Goal: Information Seeking & Learning: Learn about a topic

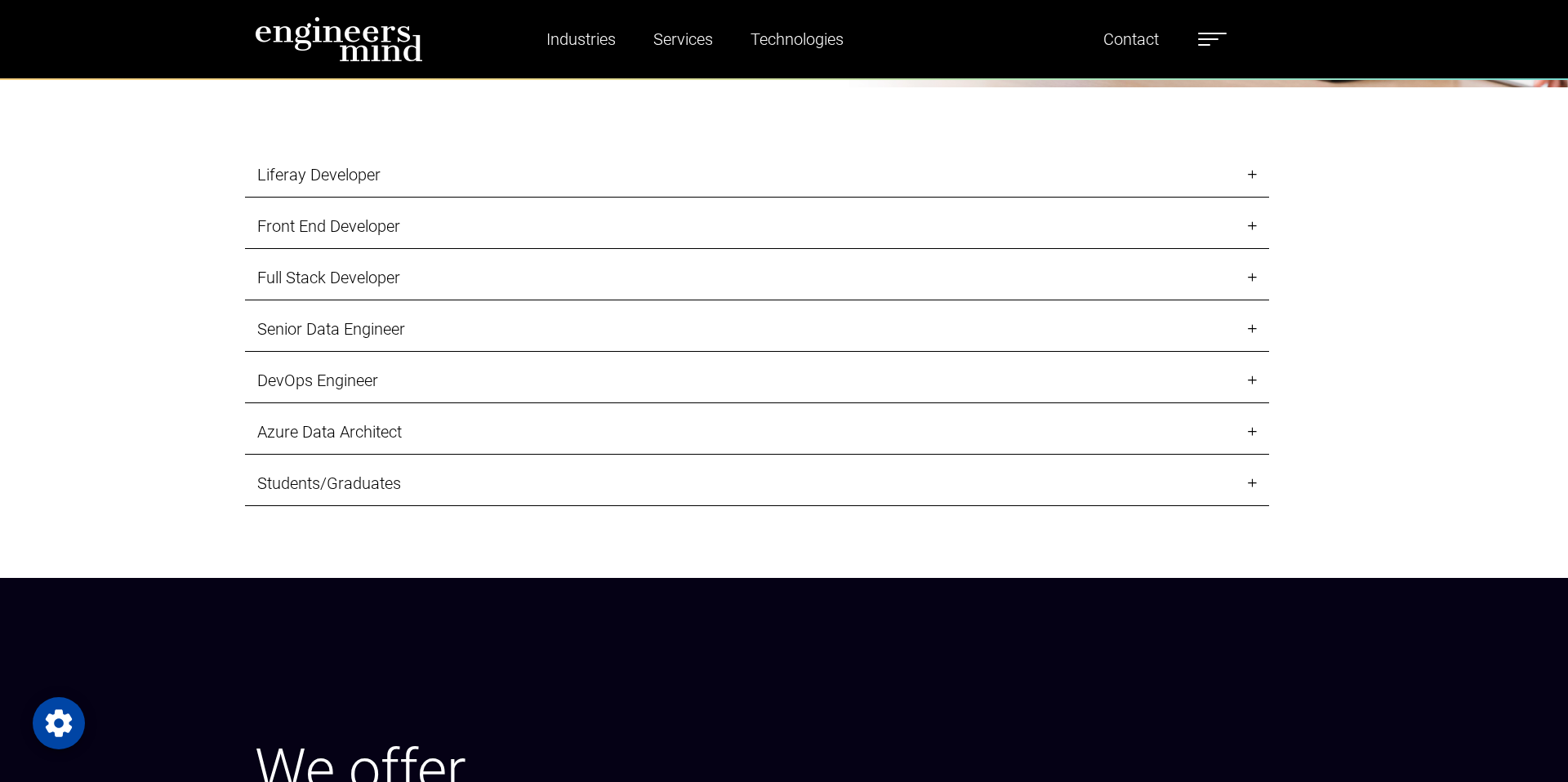
scroll to position [2078, 0]
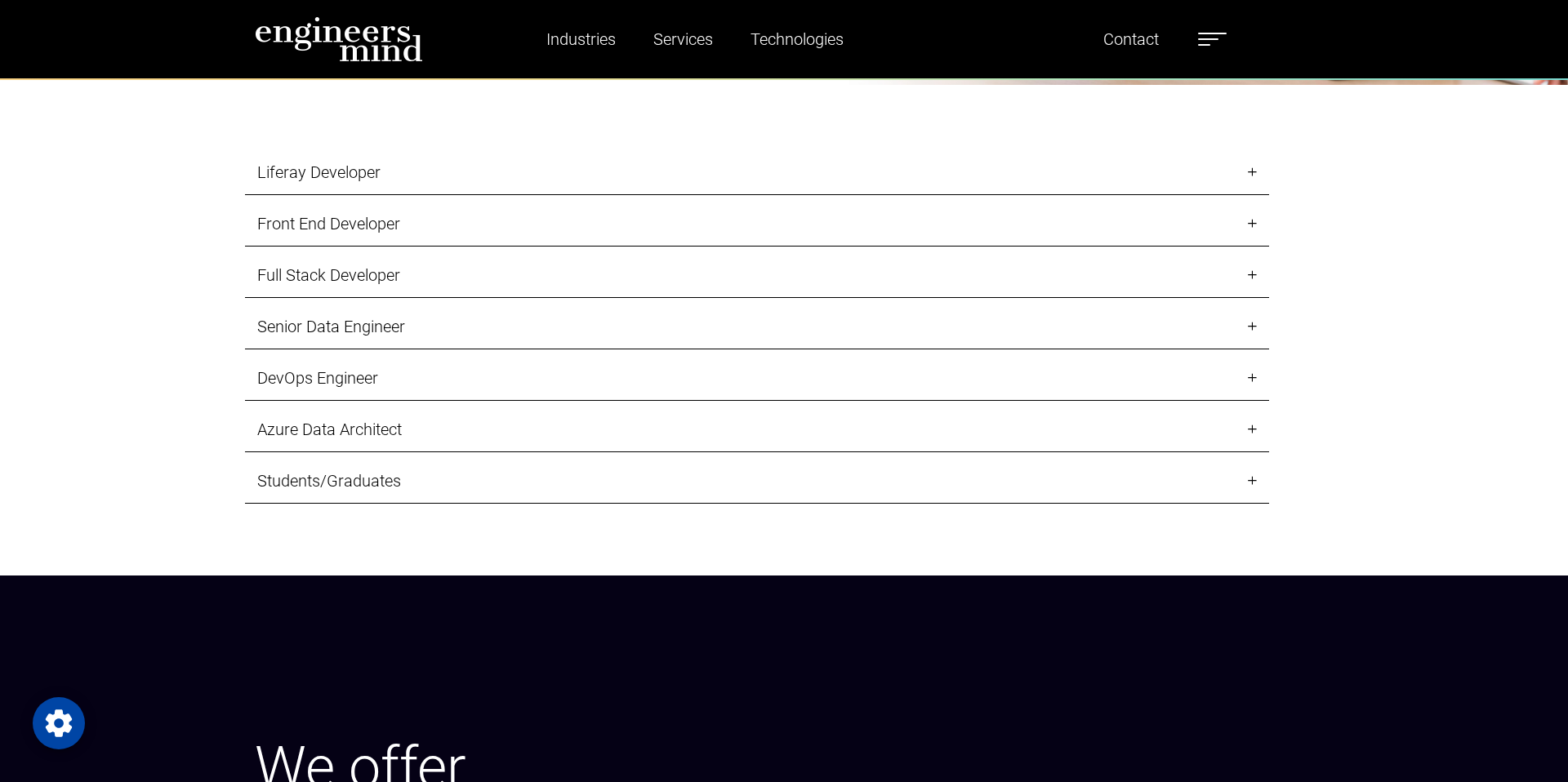
click at [738, 183] on link "Liferay Developer" at bounding box center [757, 172] width 1024 height 45
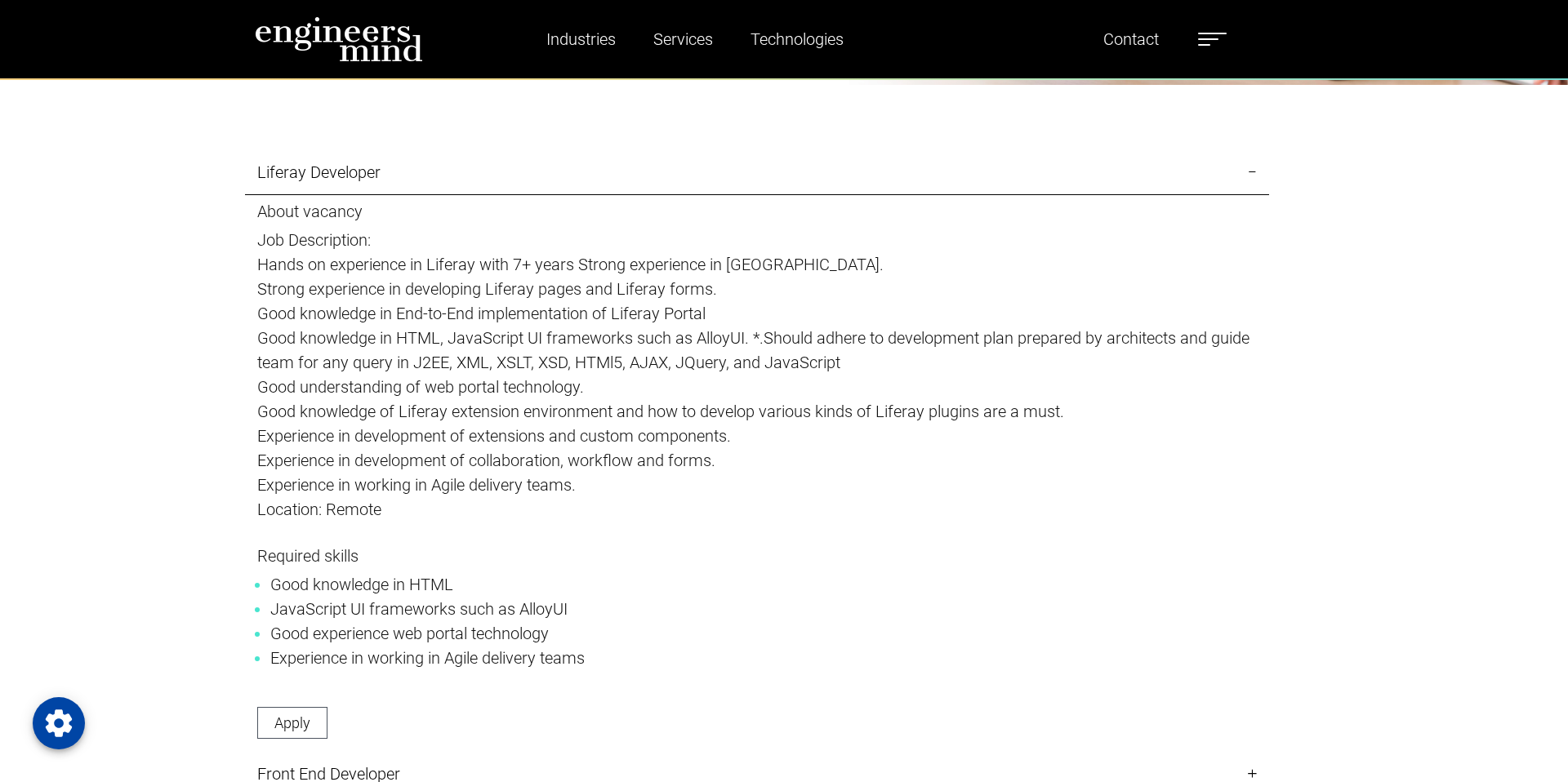
click at [738, 183] on link "Liferay Developer" at bounding box center [757, 172] width 1024 height 45
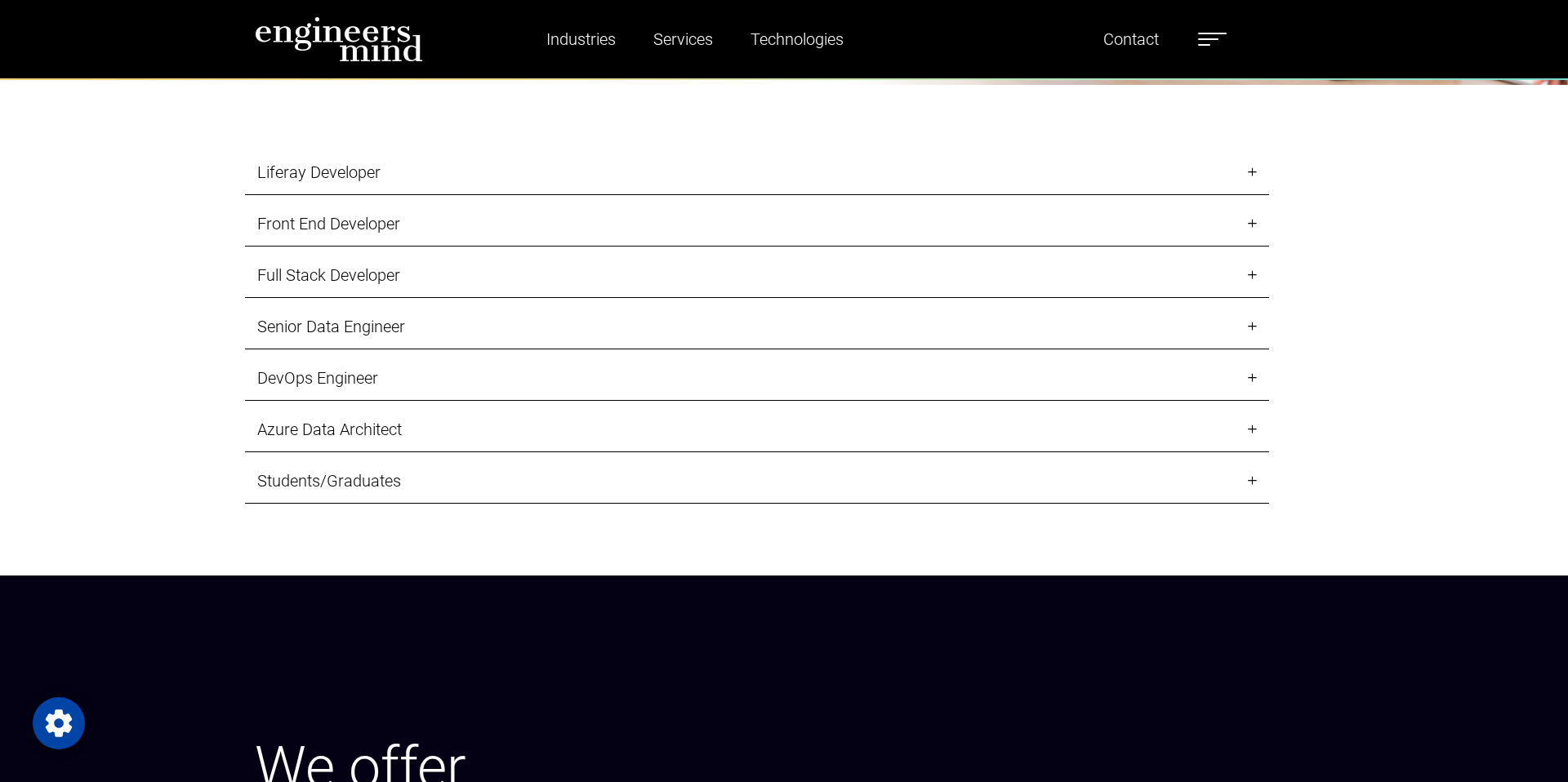
click at [746, 178] on link "Liferay Developer" at bounding box center [757, 172] width 1024 height 45
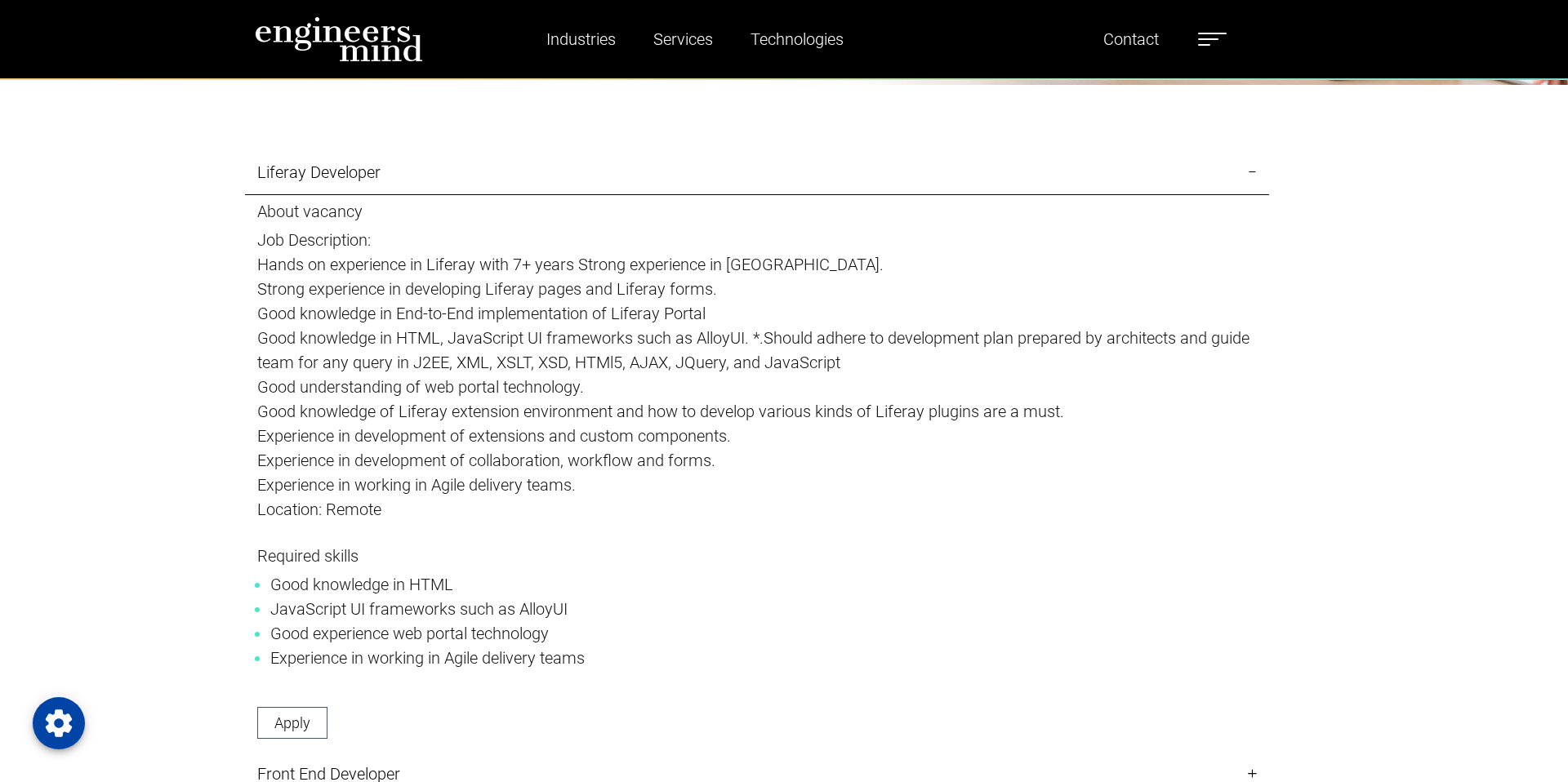
click at [746, 161] on link "Liferay Developer" at bounding box center [757, 172] width 1024 height 45
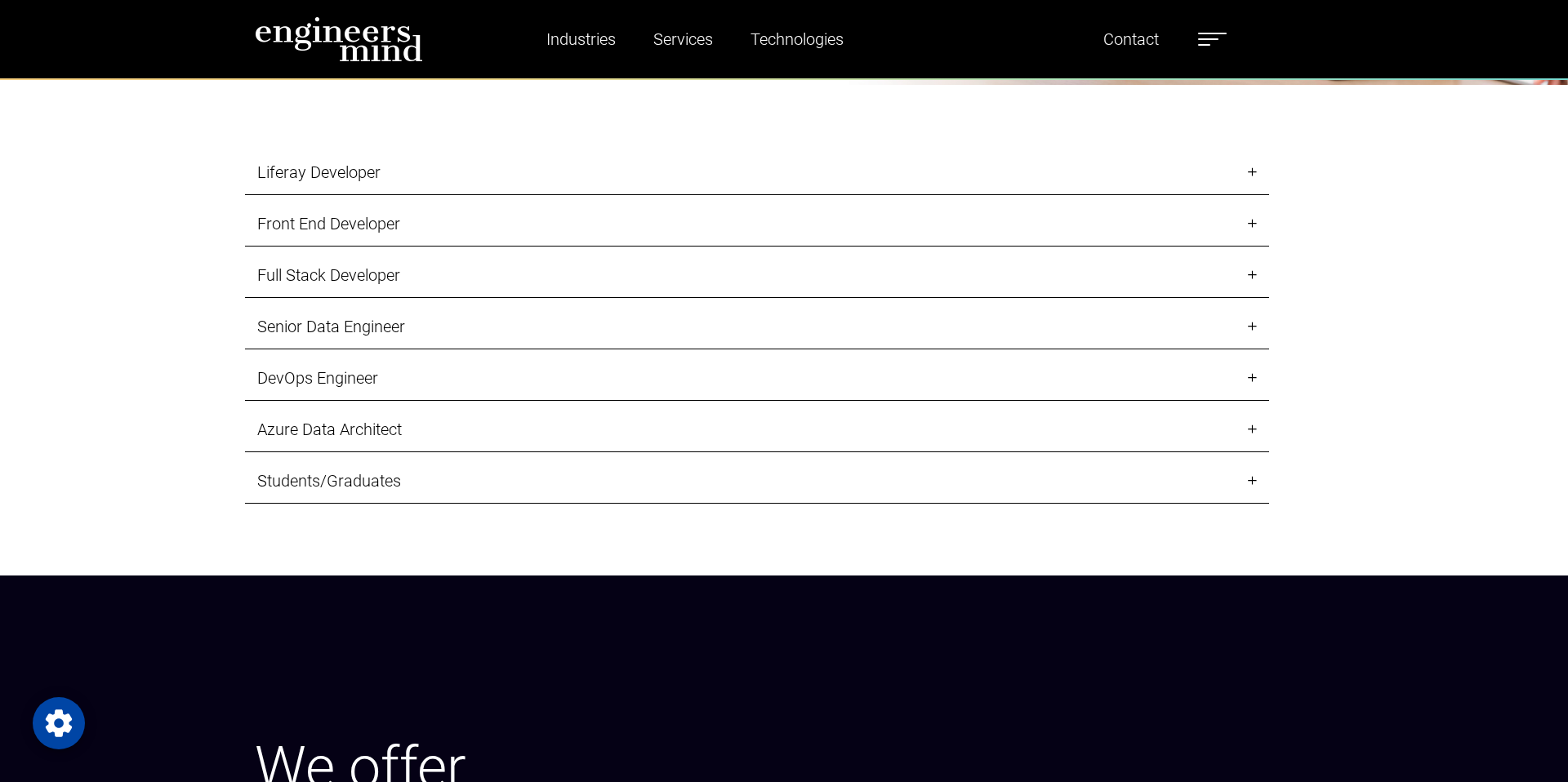
click at [745, 216] on link "Front End Developer" at bounding box center [757, 223] width 1024 height 45
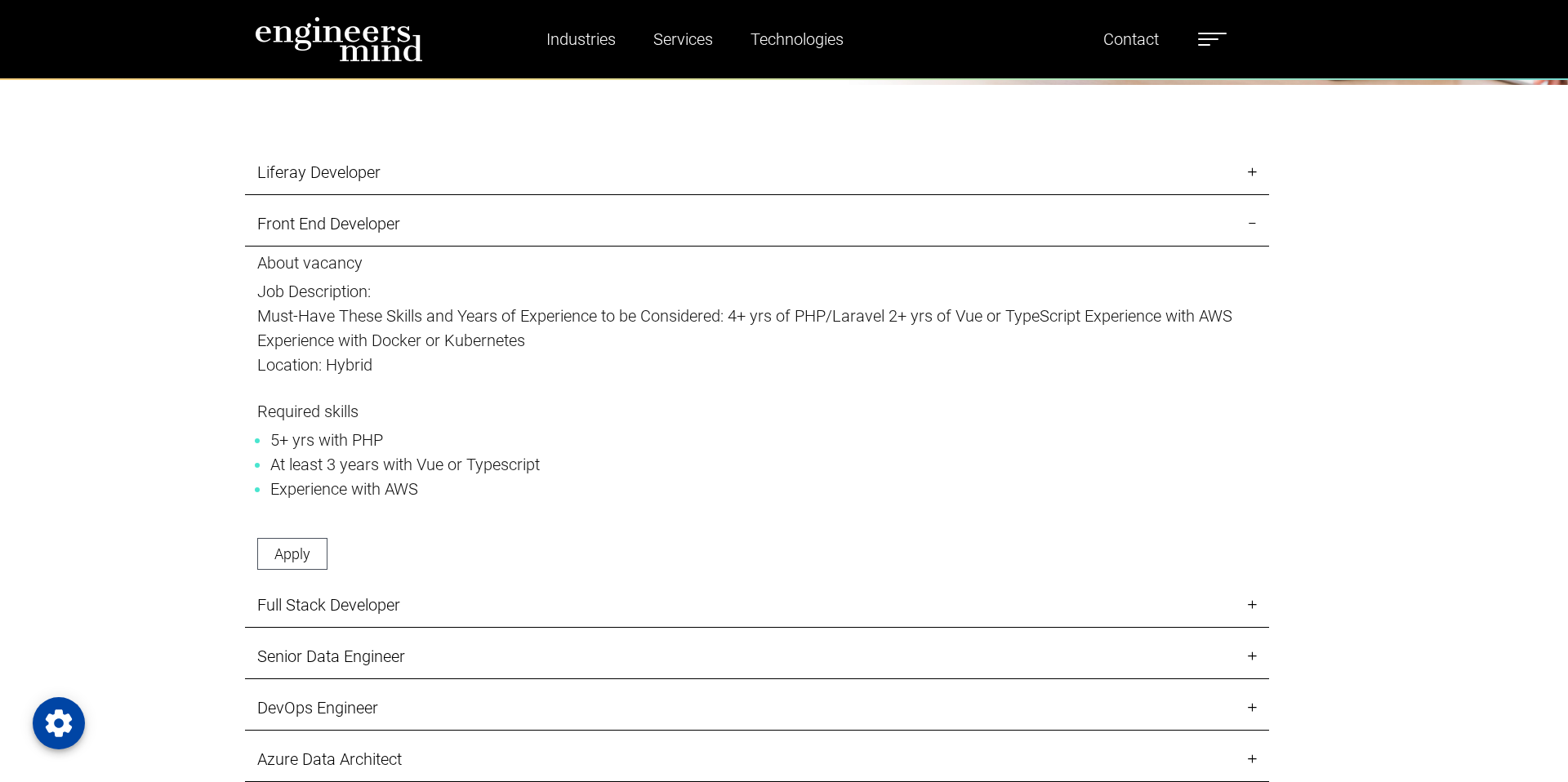
click at [745, 216] on link "Front End Developer" at bounding box center [757, 223] width 1024 height 45
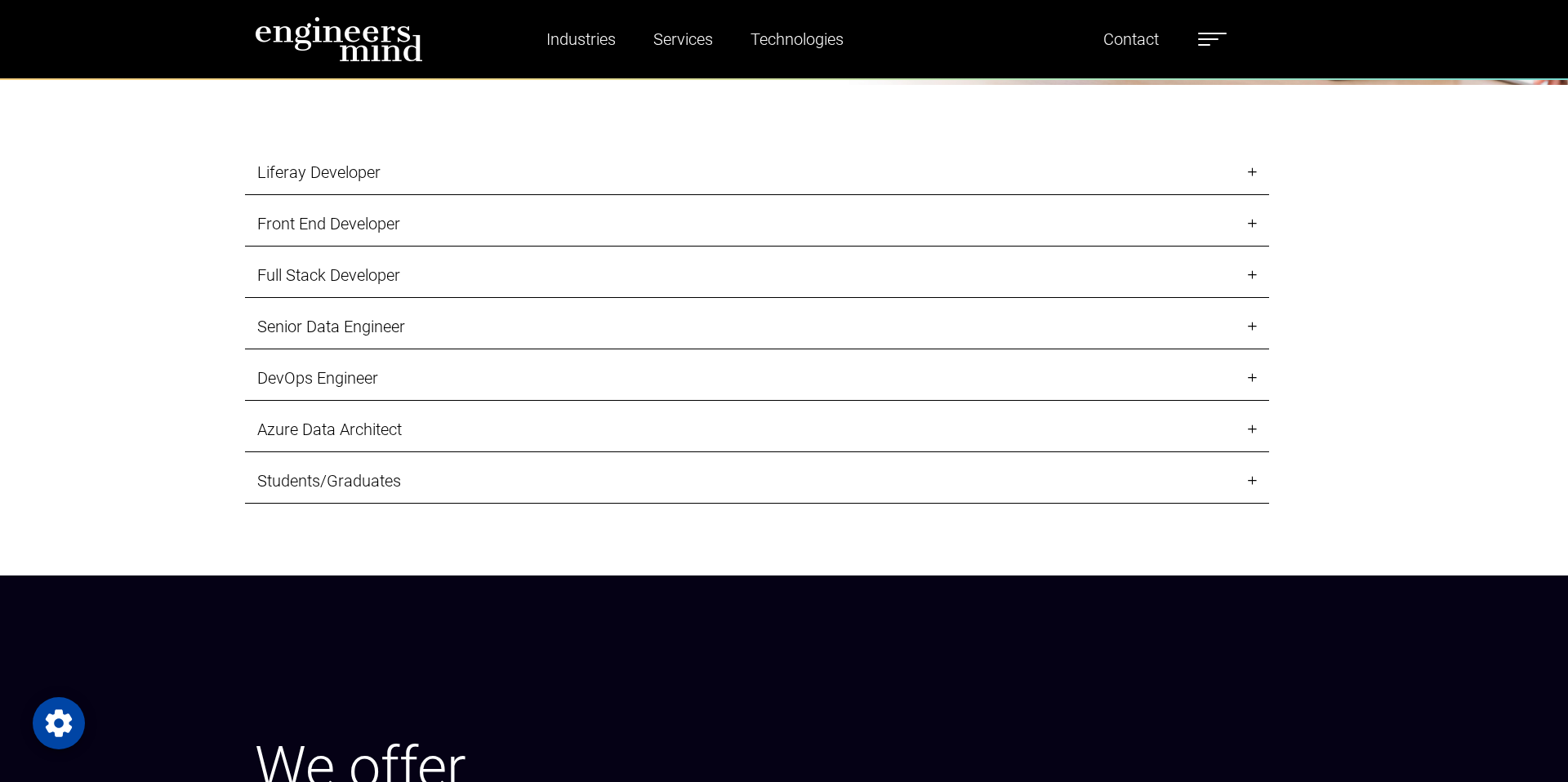
click at [750, 259] on link "Full Stack Developer" at bounding box center [757, 275] width 1024 height 45
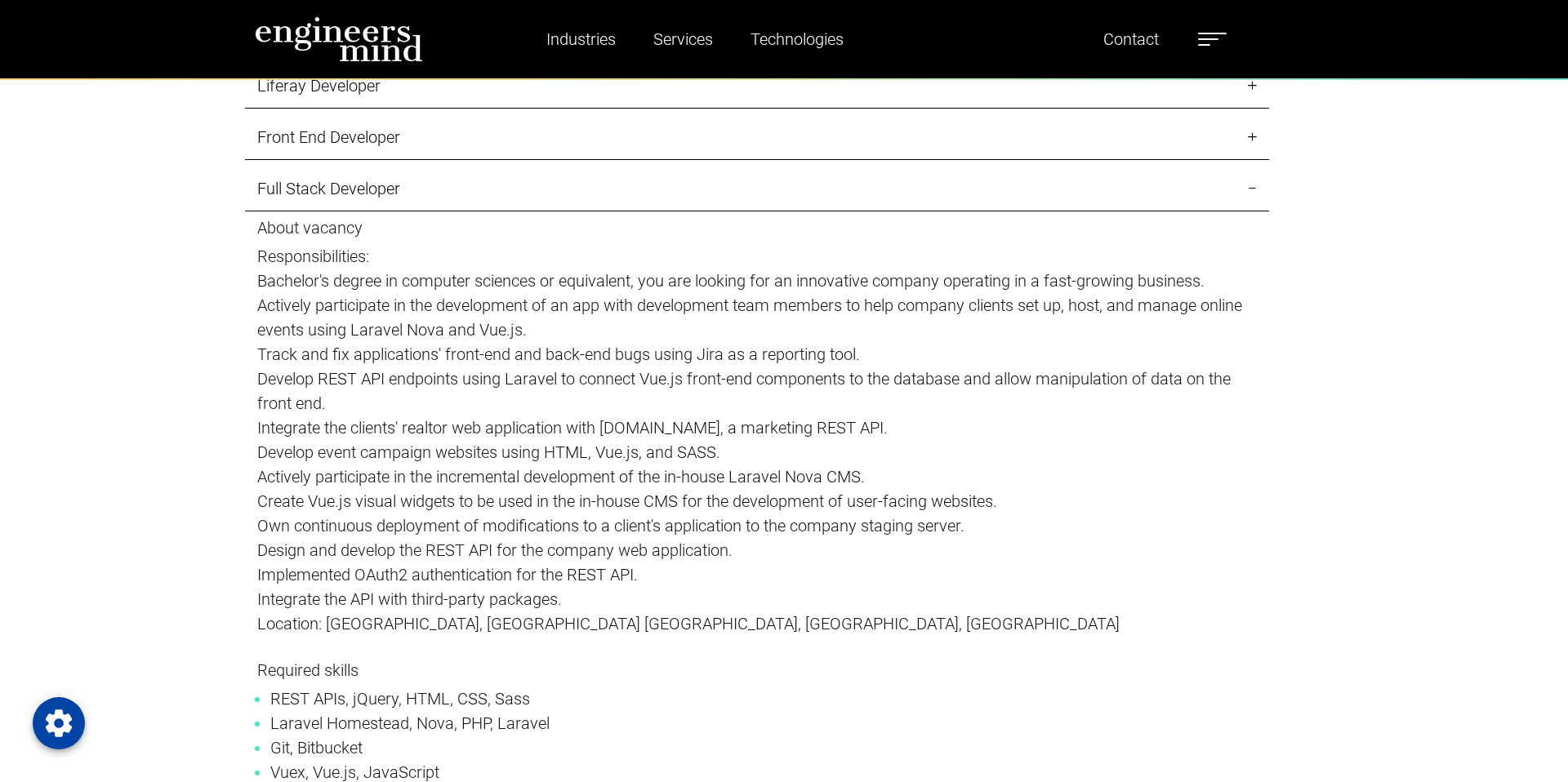
scroll to position [2158, 0]
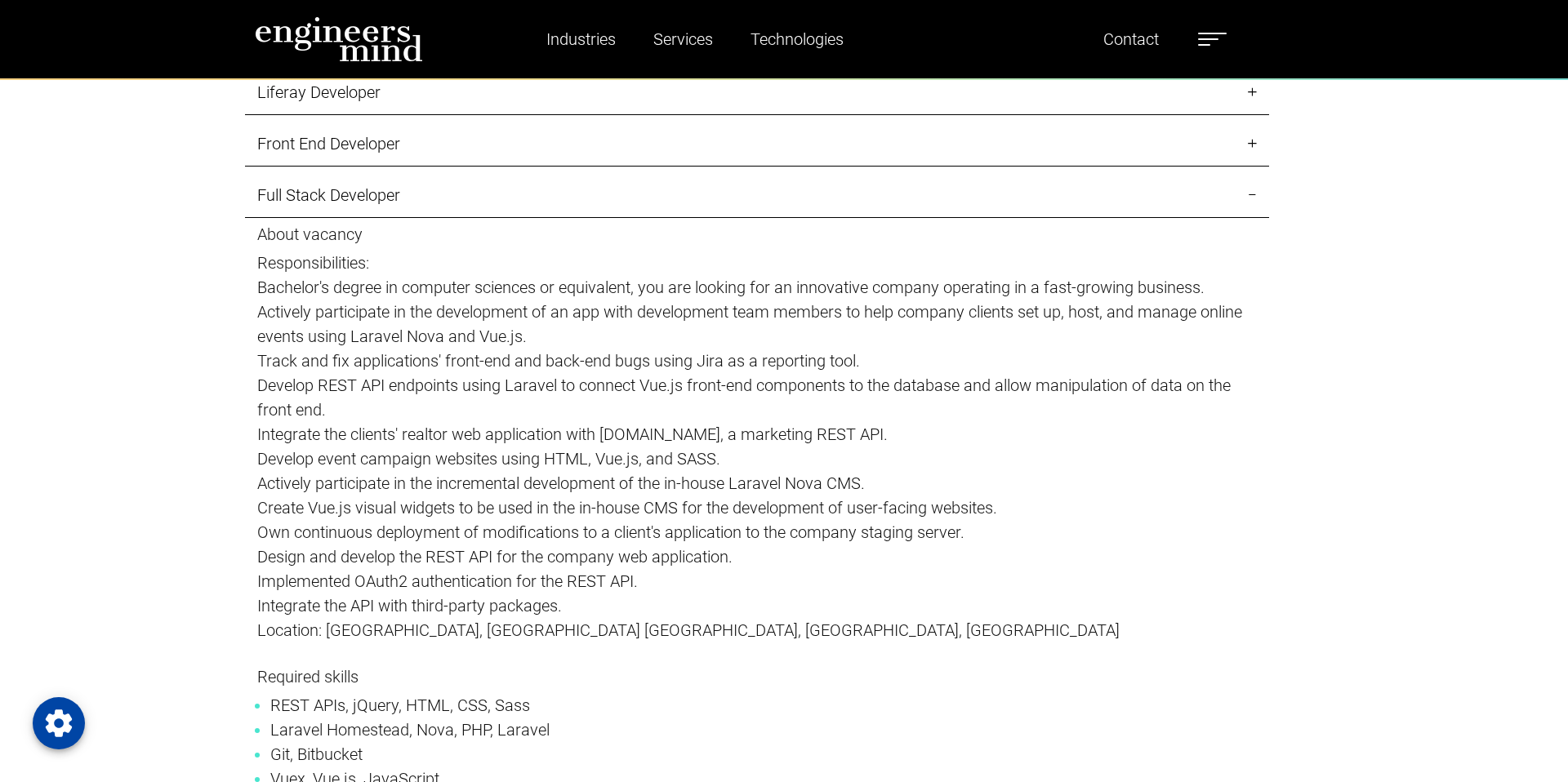
click at [754, 211] on link "Full Stack Developer" at bounding box center [757, 195] width 1024 height 45
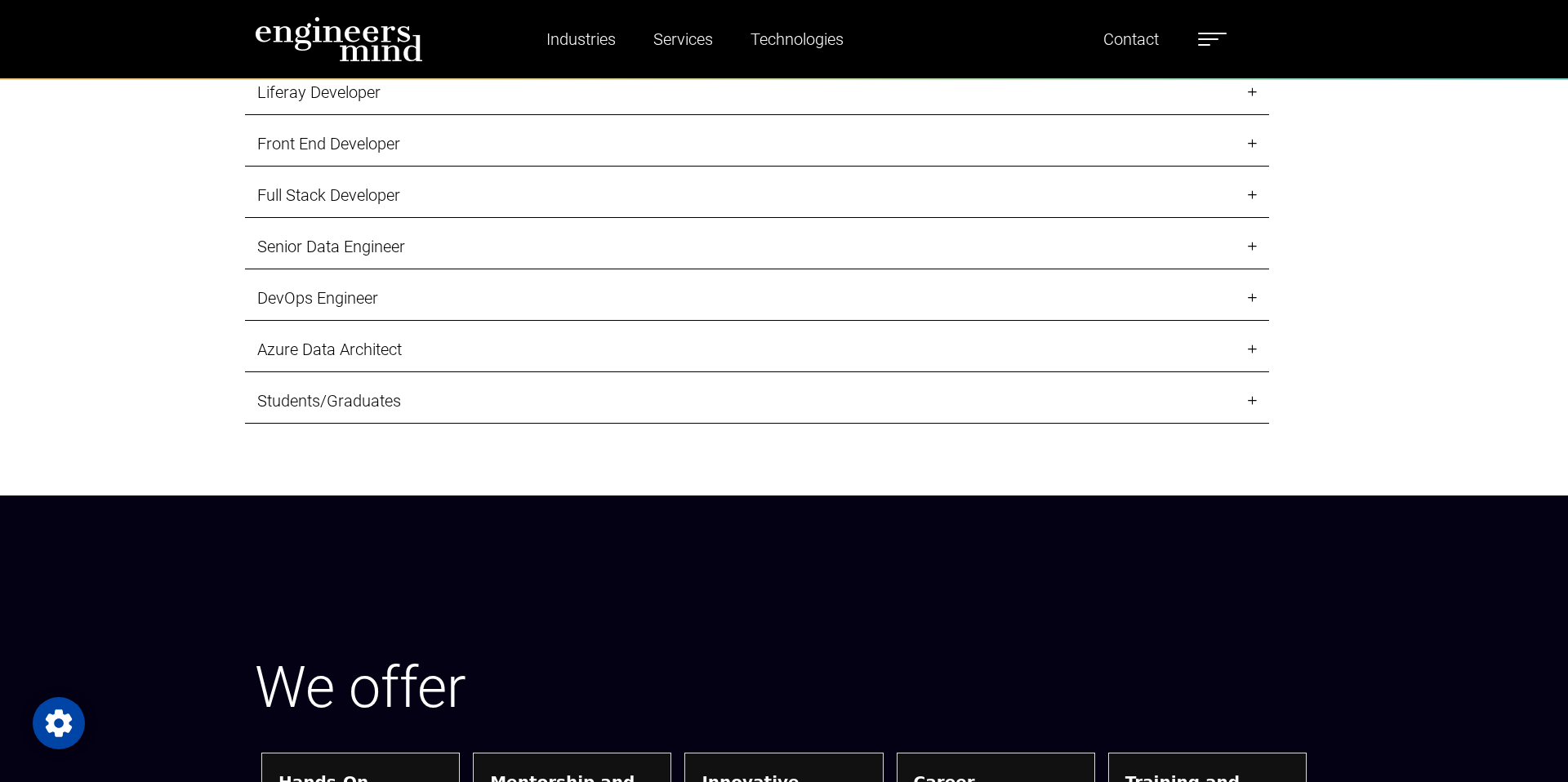
click at [756, 237] on link "Senior Data Engineer" at bounding box center [757, 246] width 1024 height 45
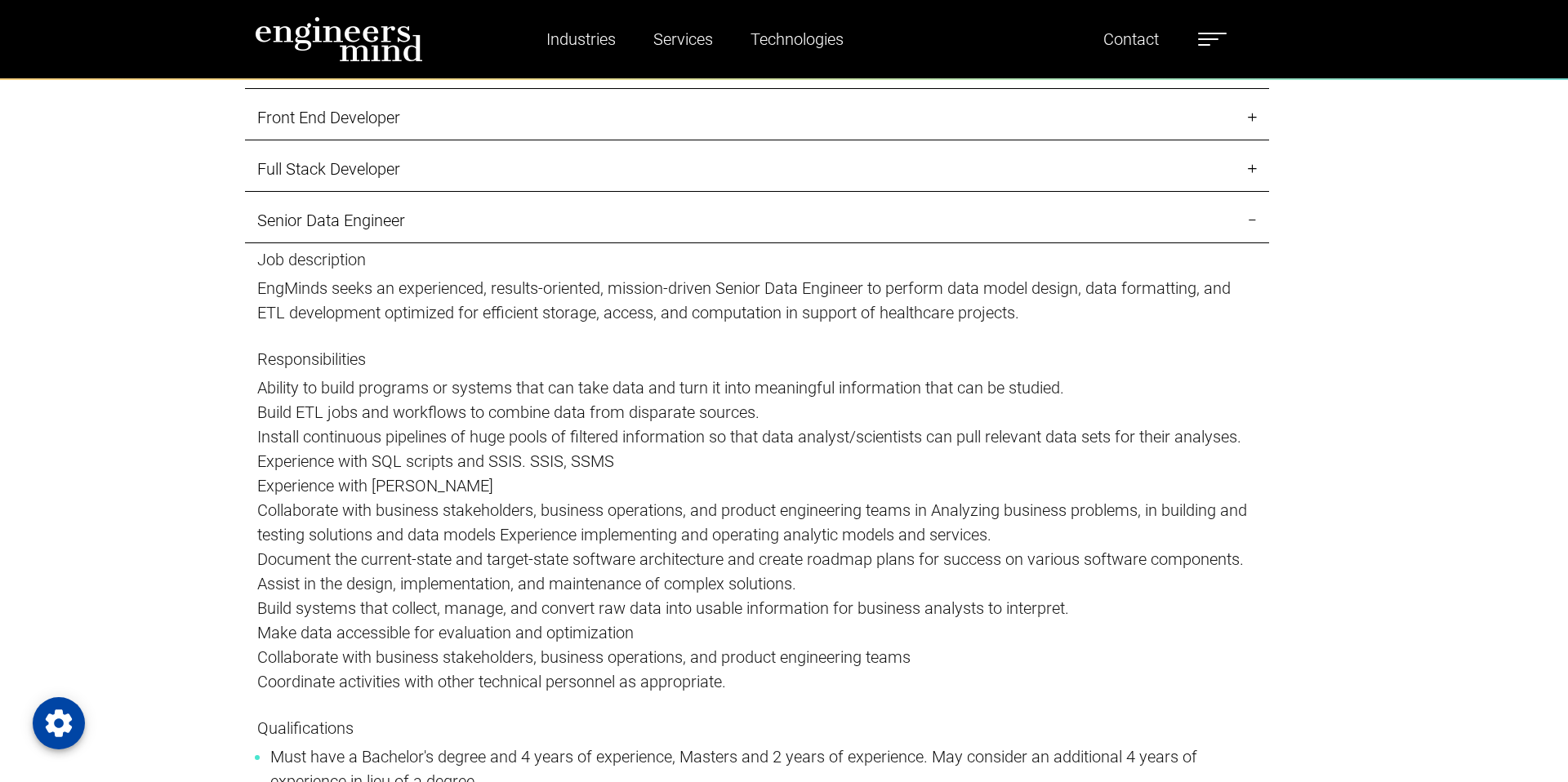
scroll to position [2188, 0]
click at [756, 237] on link "Senior Data Engineer" at bounding box center [757, 217] width 1024 height 45
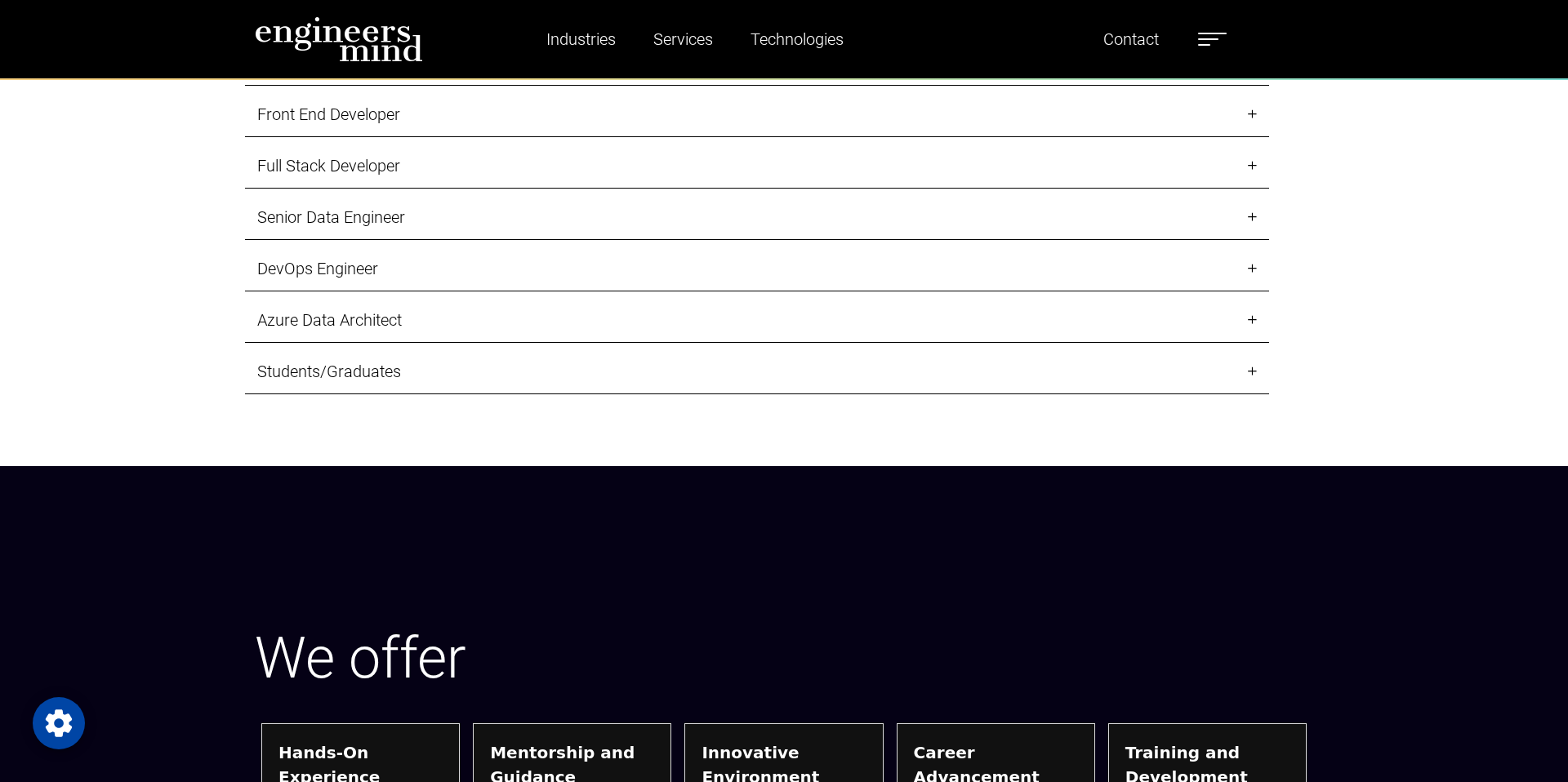
click at [764, 169] on link "Full Stack Developer" at bounding box center [757, 166] width 1024 height 45
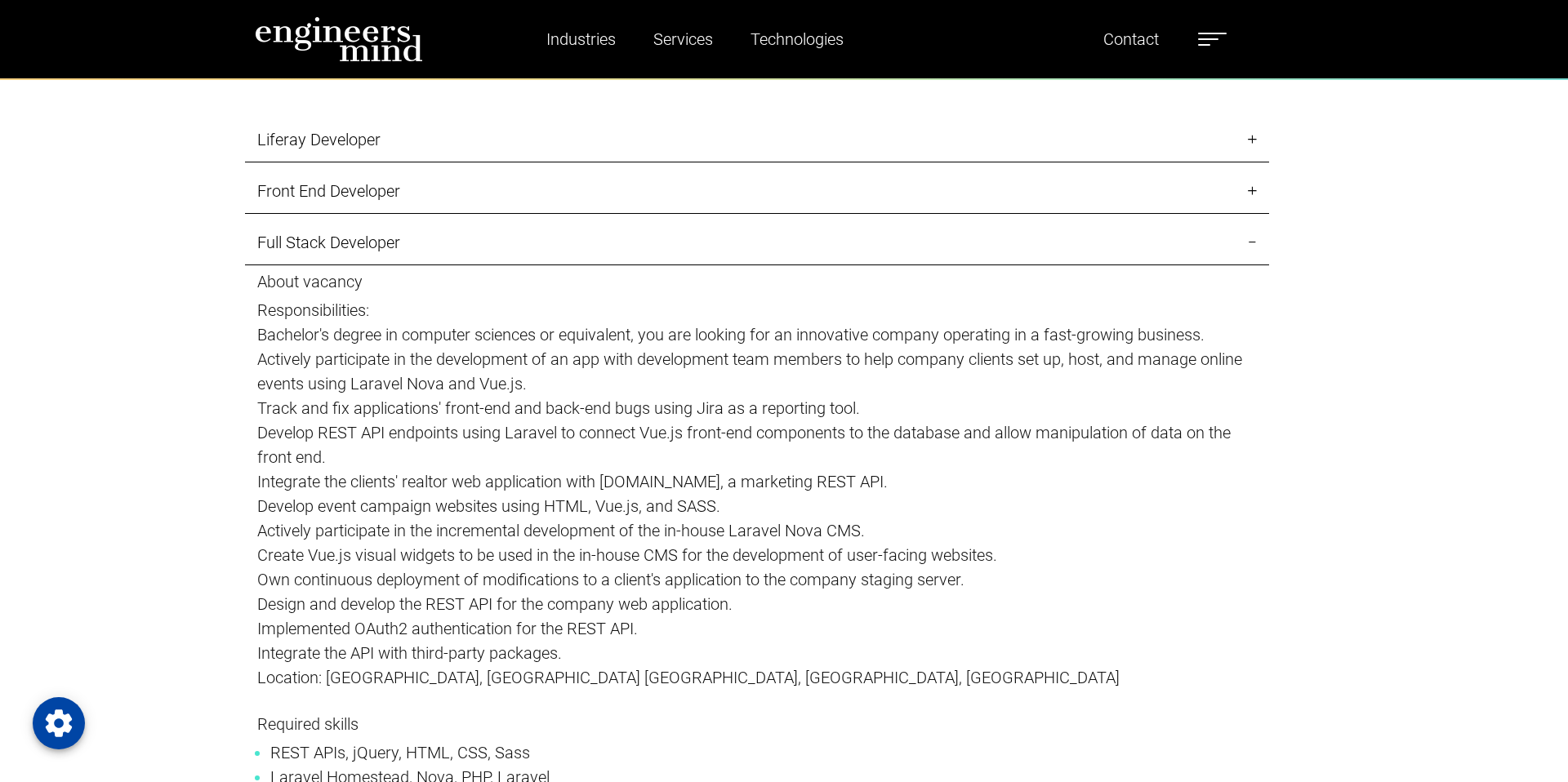
click at [760, 241] on link "Full Stack Developer" at bounding box center [757, 243] width 1024 height 45
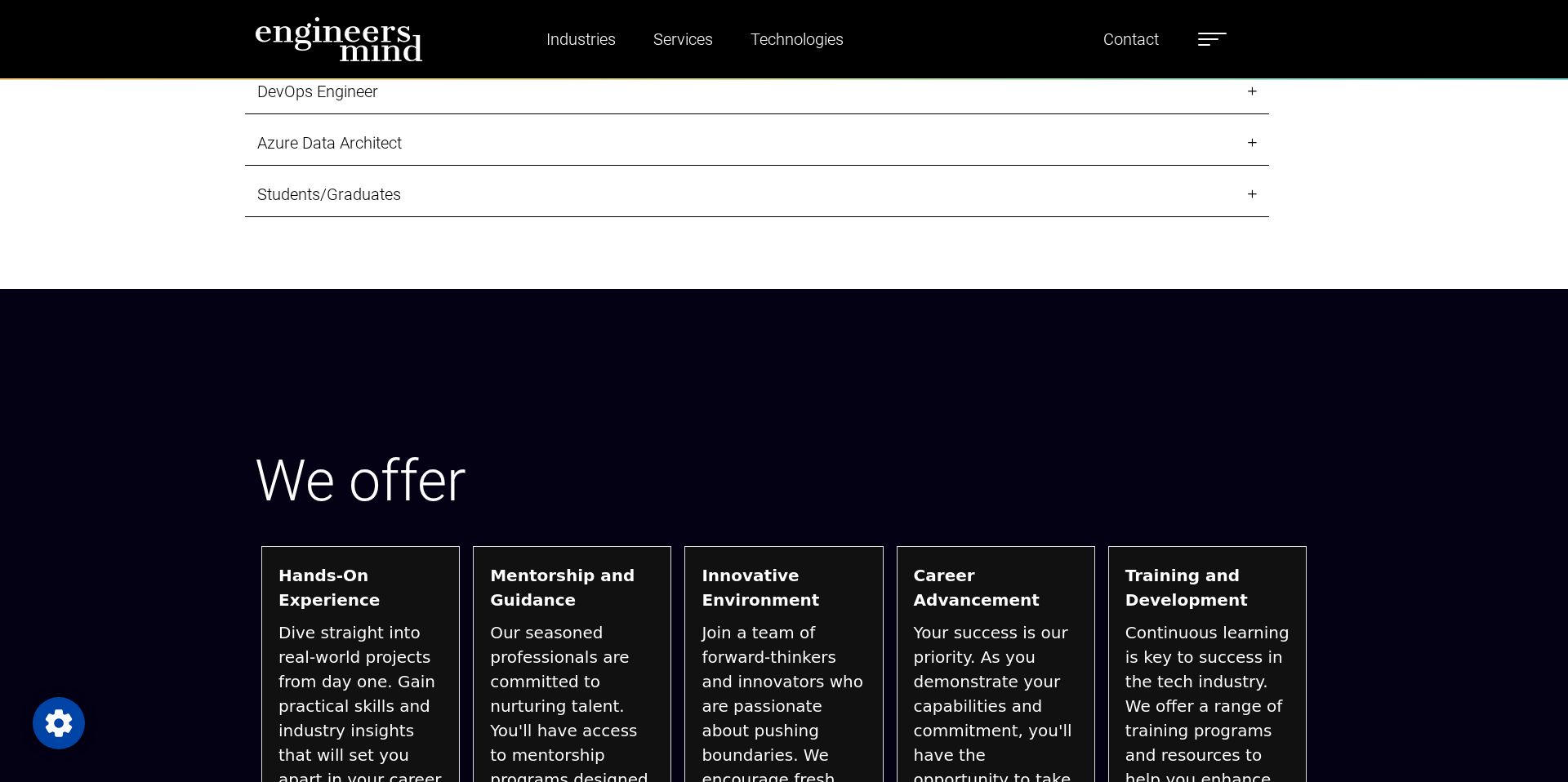
scroll to position [2370, 0]
